Goal: Task Accomplishment & Management: Manage account settings

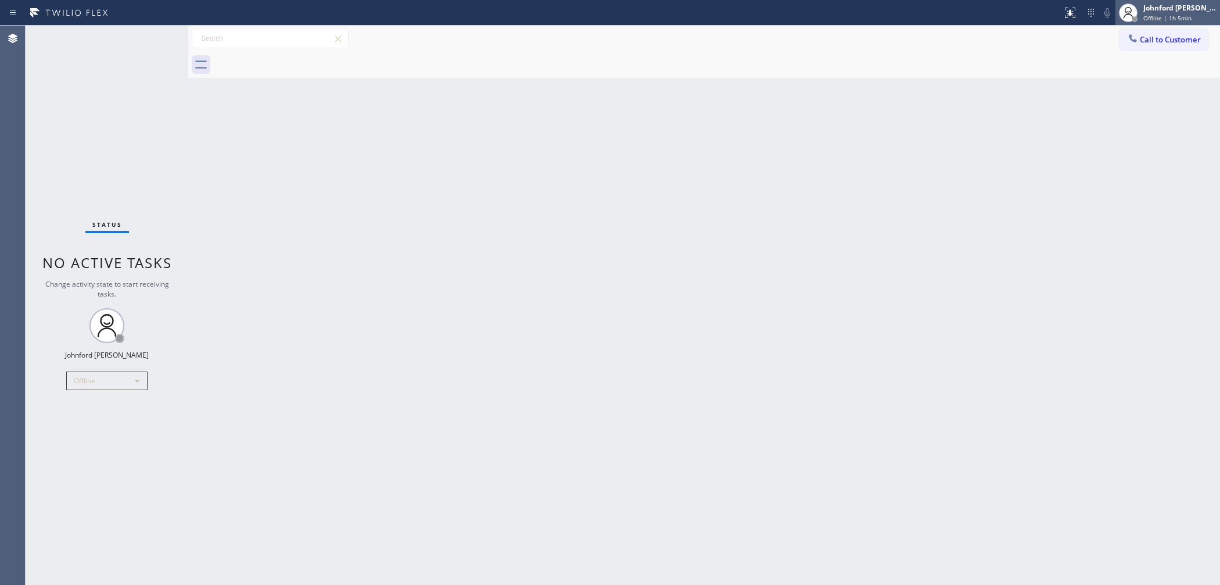
click at [1172, 17] on span "Offline | 1h 5min" at bounding box center [1168, 18] width 48 height 8
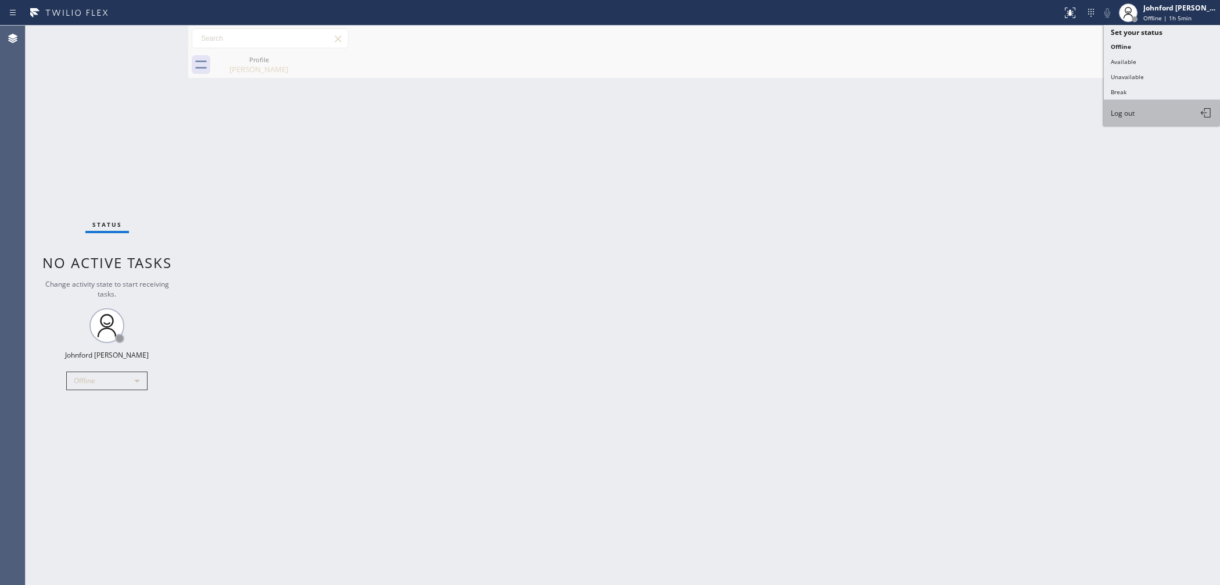
click at [1117, 119] on button "Log out" at bounding box center [1162, 113] width 116 height 26
